Goal: Use online tool/utility: Utilize a website feature to perform a specific function

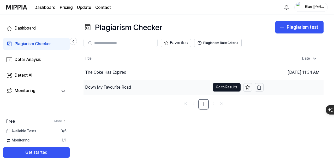
click at [155, 87] on div "Down My Favourite Road" at bounding box center [146, 87] width 127 height 15
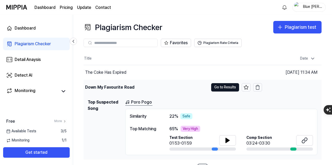
click at [154, 87] on div "Down My Favourite Road" at bounding box center [145, 87] width 125 height 15
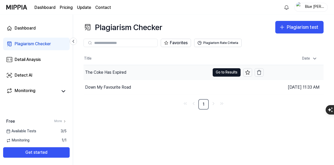
click at [142, 67] on div "The Coke Has Expired" at bounding box center [146, 72] width 127 height 15
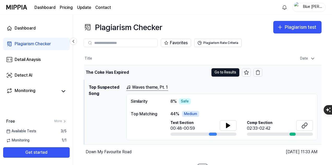
click at [146, 74] on div "The Coke Has Expired" at bounding box center [146, 72] width 125 height 15
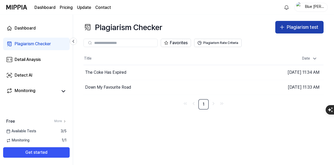
click at [301, 31] on button "Plagiarism test" at bounding box center [299, 27] width 48 height 13
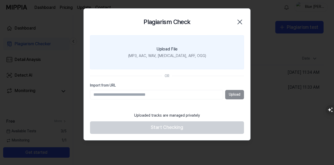
click at [193, 56] on div "(MP3, AAC, WAV, [MEDICAL_DATA], AIFF, OGG)" at bounding box center [167, 55] width 78 height 5
click at [0, 0] on input "Upload File (MP3, AAC, WAV, [MEDICAL_DATA], AIFF, OGG)" at bounding box center [0, 0] width 0 height 0
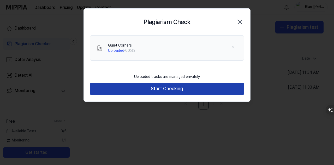
click at [134, 88] on button "Start Checking" at bounding box center [167, 88] width 154 height 13
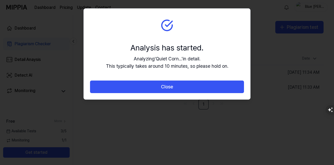
click at [134, 88] on button "Close" at bounding box center [167, 86] width 154 height 13
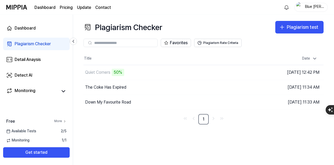
click at [60, 123] on link "More" at bounding box center [60, 121] width 12 height 4
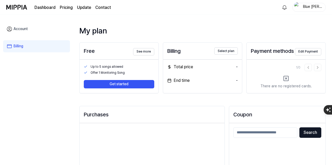
click at [47, 27] on link "Account" at bounding box center [36, 29] width 67 height 12
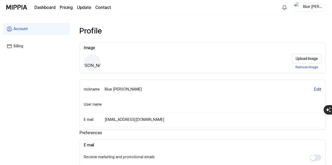
click at [42, 9] on link "Dashboard" at bounding box center [44, 7] width 21 height 6
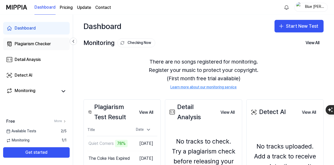
click at [44, 47] on div "Plagiarism Checker" at bounding box center [33, 44] width 36 height 6
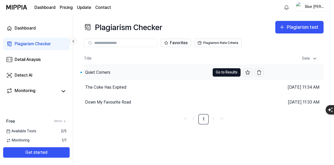
click at [123, 75] on div "Quiet Corners" at bounding box center [146, 72] width 127 height 15
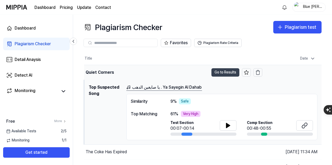
click at [217, 74] on button "Go to Results" at bounding box center [225, 72] width 28 height 8
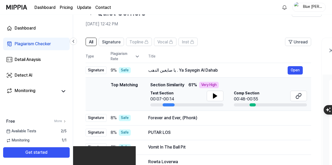
scroll to position [52, 0]
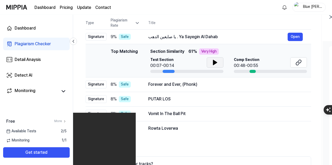
click at [212, 62] on icon at bounding box center [215, 62] width 6 height 6
click at [209, 61] on button at bounding box center [214, 62] width 17 height 10
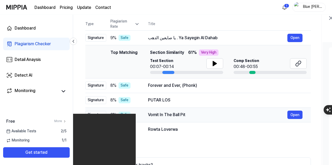
scroll to position [26, 0]
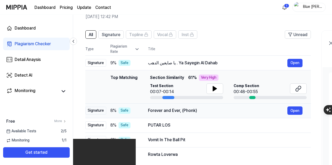
click at [165, 109] on div "Forever and Ever, (Phonk)" at bounding box center [217, 110] width 139 height 6
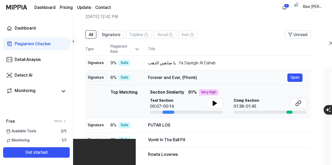
click at [207, 80] on div "Forever and Ever, (Phonk)" at bounding box center [217, 77] width 139 height 6
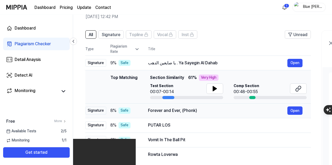
click at [189, 109] on div "Forever and Ever, (Phonk)" at bounding box center [217, 110] width 139 height 6
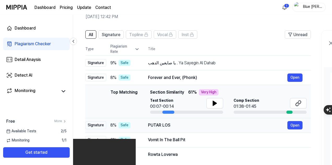
scroll to position [0, 0]
click at [185, 130] on td "PUTAR LOS Open" at bounding box center [225, 125] width 171 height 15
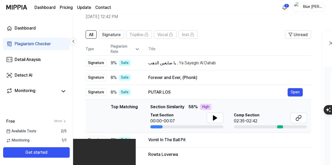
click at [49, 42] on div "Plagiarism Checker" at bounding box center [33, 44] width 36 height 6
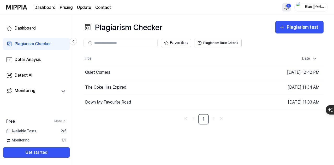
click at [290, 7] on html "Dashboard Pricing Update Contact 1 Blue [PERSON_NAME] Dashboard Plagiarism Chec…" at bounding box center [167, 82] width 334 height 165
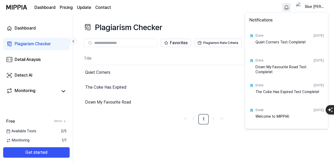
click at [237, 12] on html "Dashboard Pricing Update Contact Blue [PERSON_NAME] Dashboard Plagiarism Checke…" at bounding box center [167, 82] width 334 height 165
